Goal: Task Accomplishment & Management: Use online tool/utility

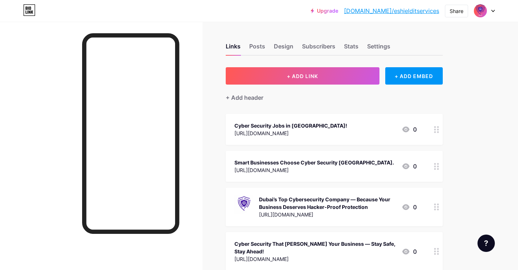
click at [493, 10] on icon at bounding box center [494, 11] width 4 height 3
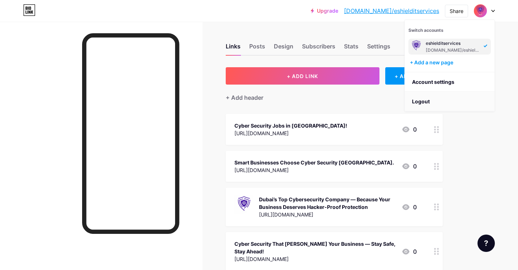
click at [449, 99] on li "Logout" at bounding box center [450, 102] width 90 height 20
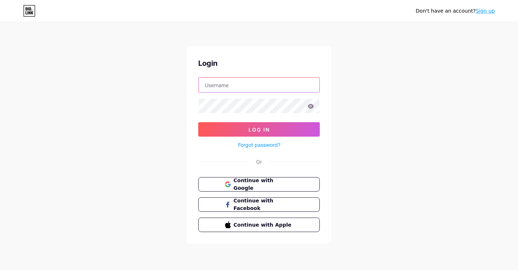
type input "pradhan.utkarsh96@gmail.com"
click at [245, 177] on button "Continue with Google" at bounding box center [258, 184] width 123 height 15
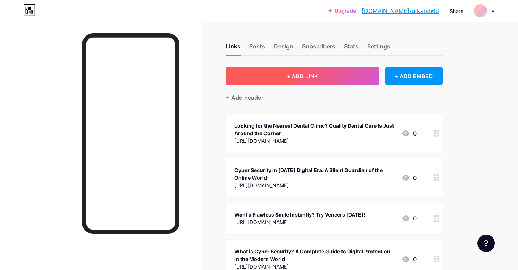
click at [281, 77] on button "+ ADD LINK" at bounding box center [303, 75] width 154 height 17
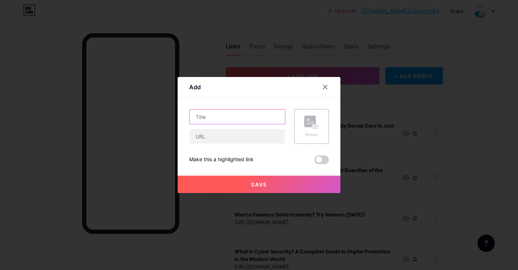
click at [255, 118] on input "text" at bounding box center [238, 117] width 96 height 14
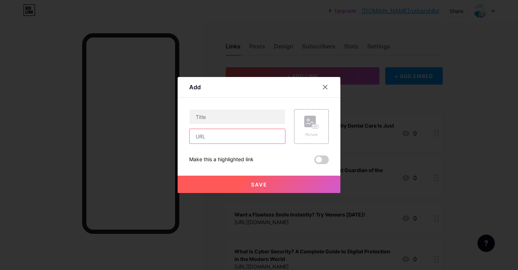
click at [241, 135] on input "text" at bounding box center [238, 136] width 96 height 14
paste input "https://topsmiledentalclinic.com/natural-looking-veneers/"
type input "https://topsmiledentalclinic.com/natural-looking-veneers/"
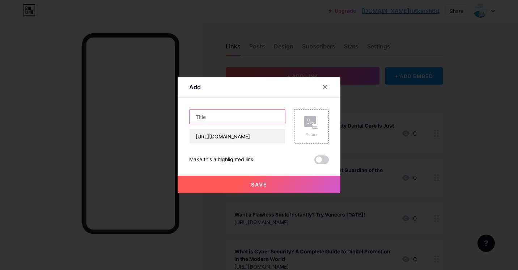
click at [222, 115] on input "text" at bounding box center [238, 117] width 96 height 14
paste input "Natural Looking Veneers in Dubai – Top Smile Dental Clinic"
type input "Natural Looking Veneers in Dubai – Top Smile Dental Clinic"
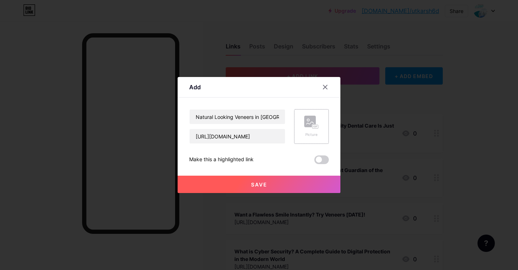
click at [315, 131] on div "Picture" at bounding box center [311, 127] width 14 height 22
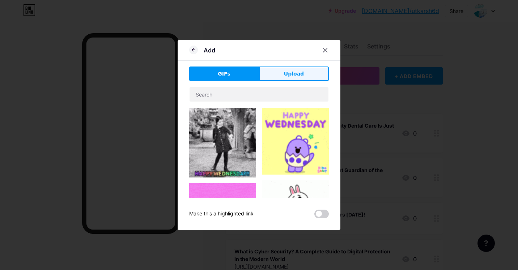
click at [304, 79] on button "Upload" at bounding box center [294, 74] width 70 height 14
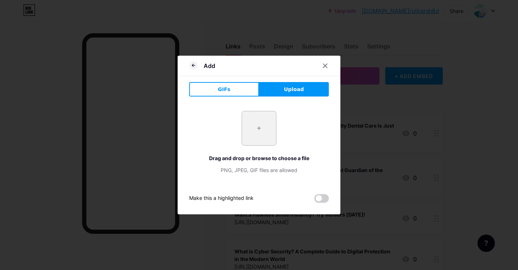
click at [255, 135] on input "file" at bounding box center [259, 128] width 34 height 34
type input "C:\fakepath\Transform Your Smile with Natural Looking Veneers at Top Smile Dent…"
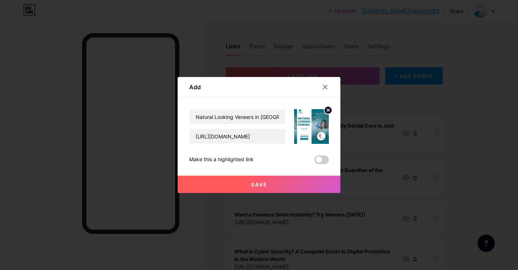
click at [220, 178] on button "Save" at bounding box center [259, 184] width 163 height 17
